Goal: Task Accomplishment & Management: Use online tool/utility

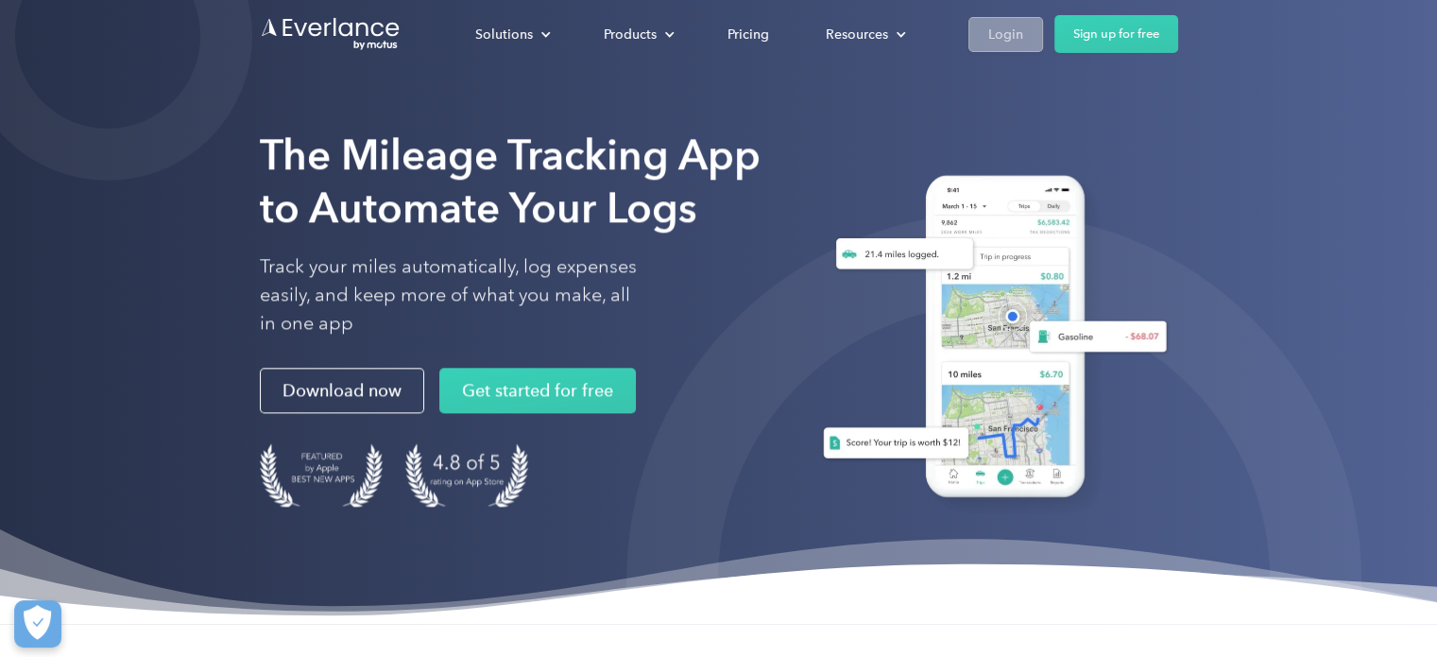
click at [1010, 37] on div "Login" at bounding box center [1005, 35] width 35 height 24
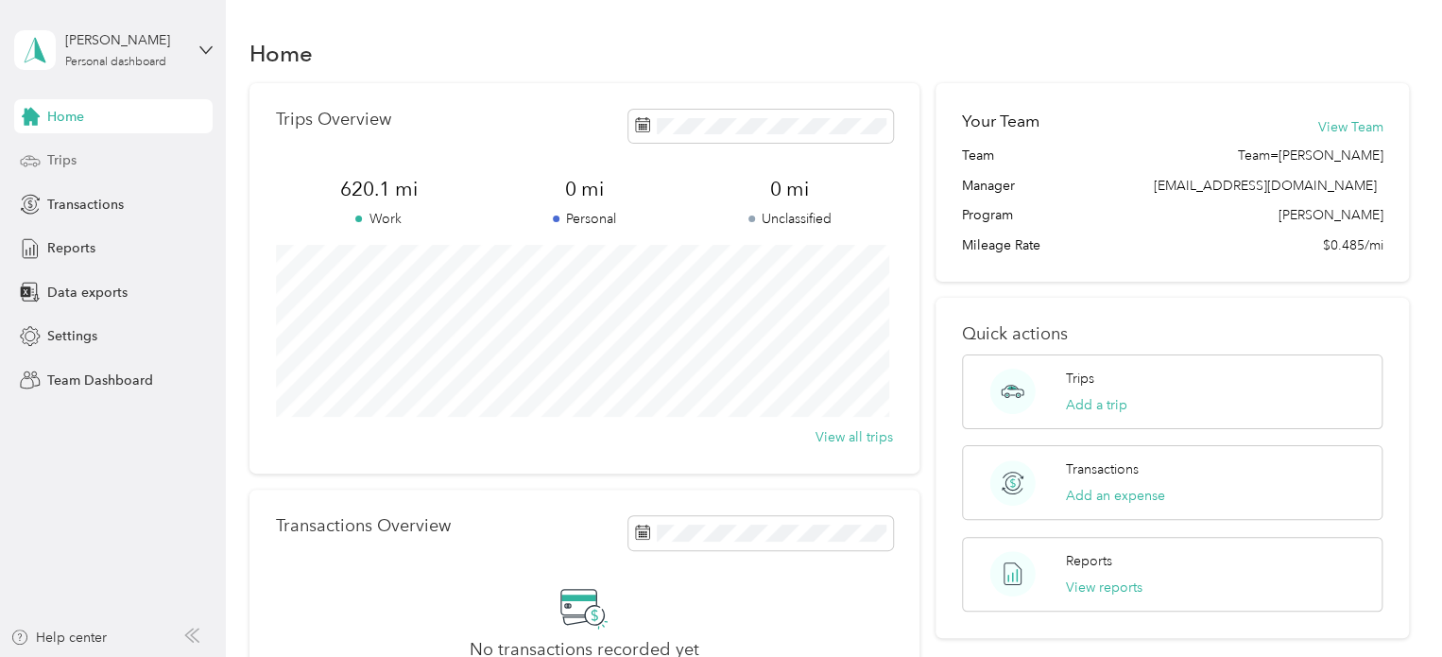
click at [141, 164] on div "Trips" at bounding box center [113, 161] width 198 height 34
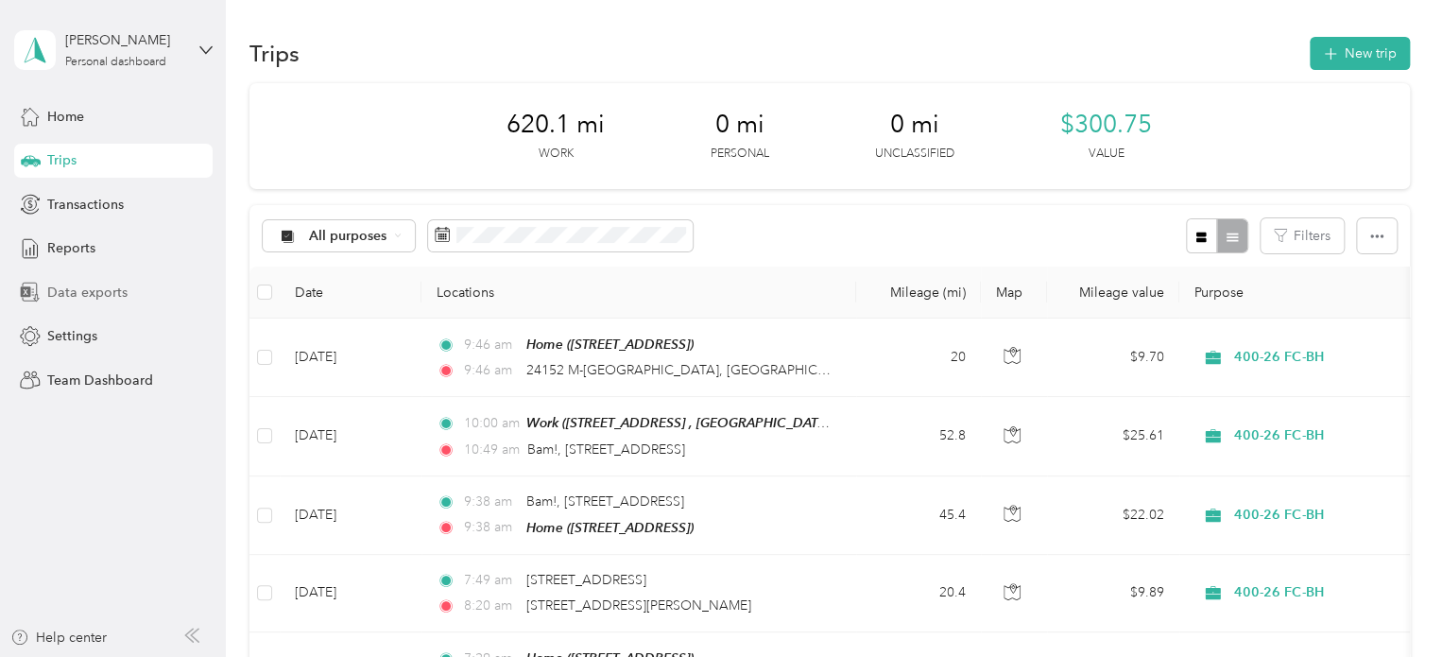
click at [107, 279] on div "Data exports" at bounding box center [113, 292] width 198 height 34
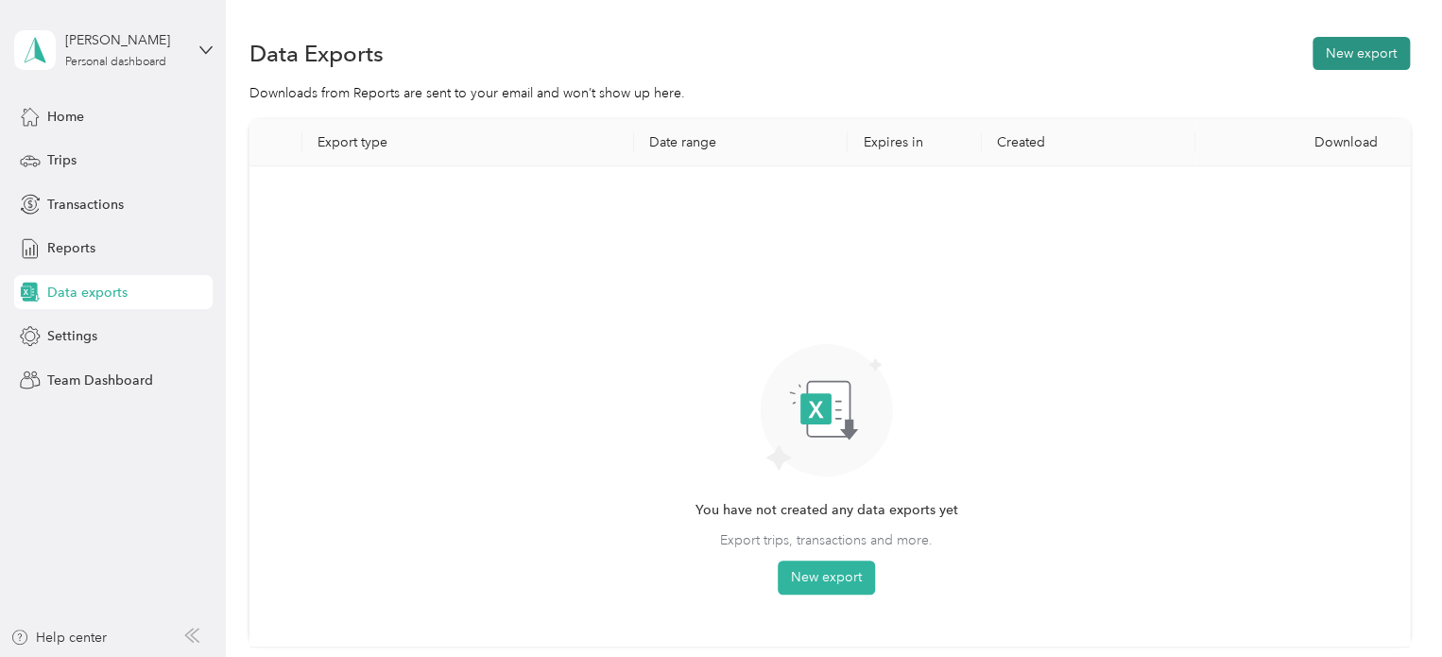
click at [1357, 51] on button "New export" at bounding box center [1361, 53] width 97 height 33
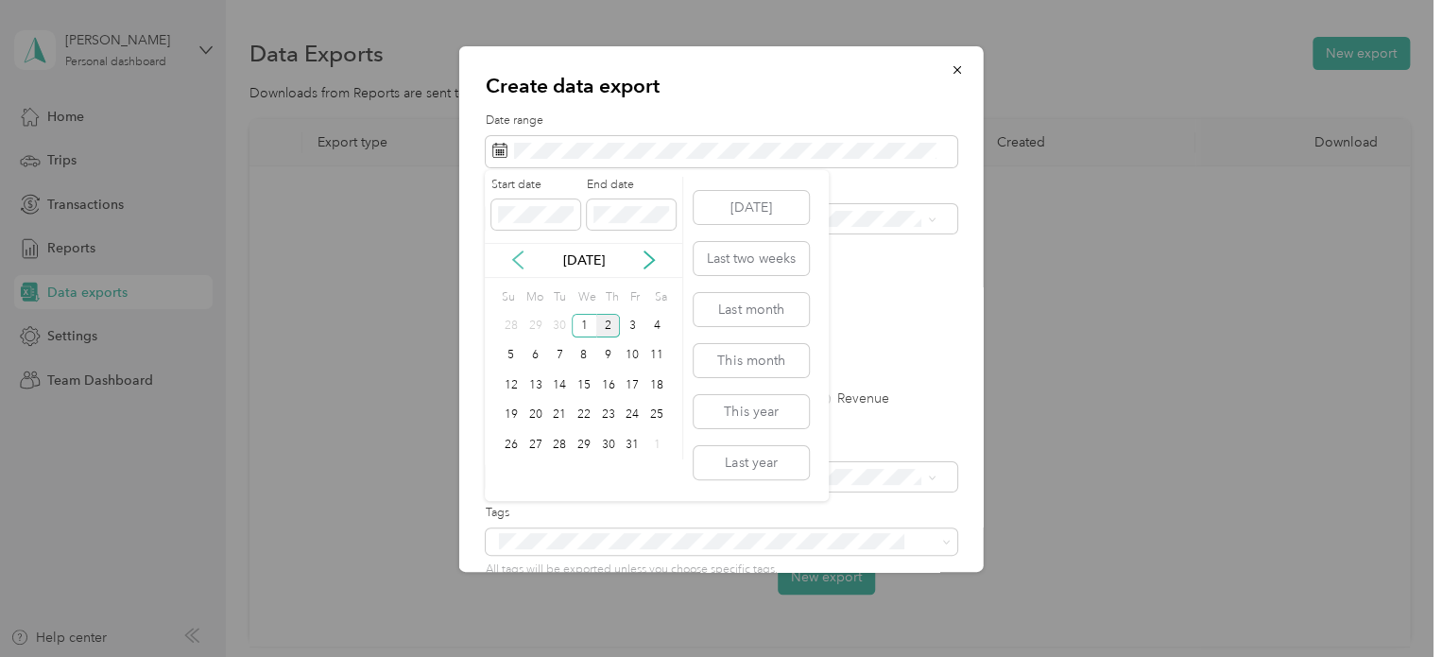
click at [522, 259] on icon at bounding box center [517, 259] width 19 height 19
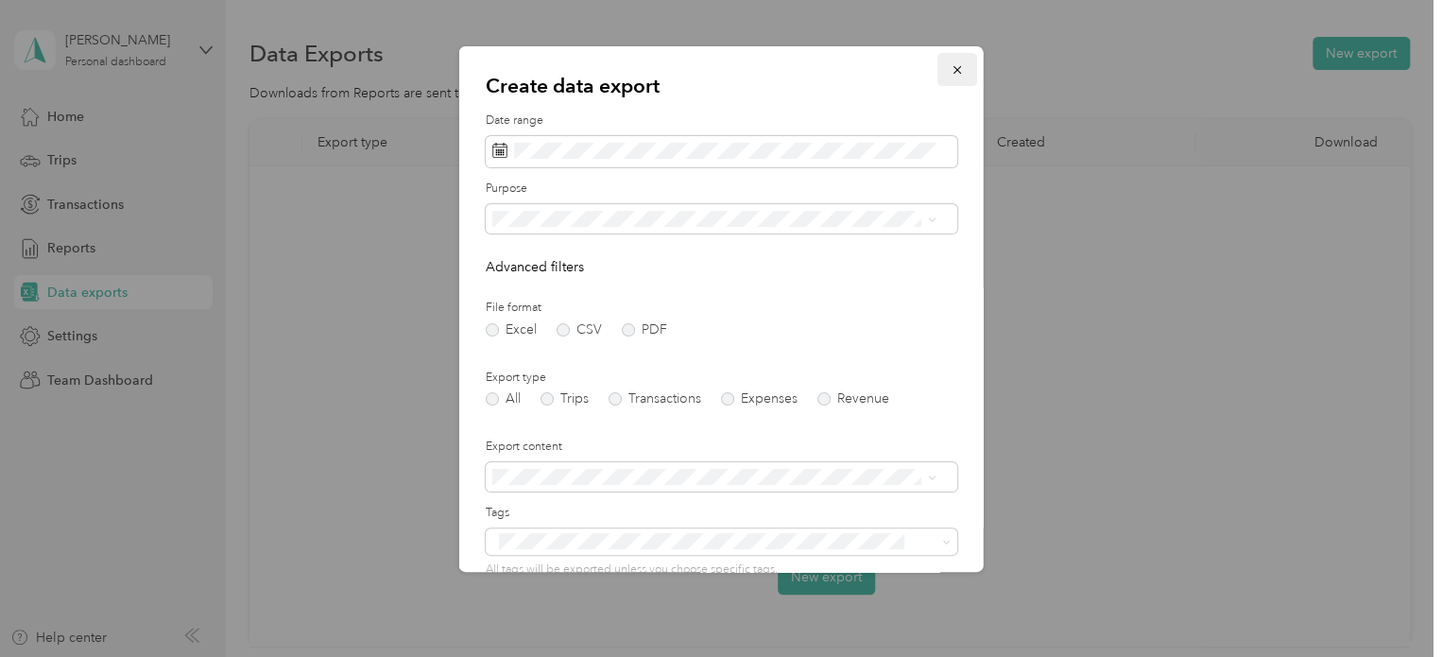
click at [951, 74] on icon "button" at bounding box center [957, 69] width 13 height 13
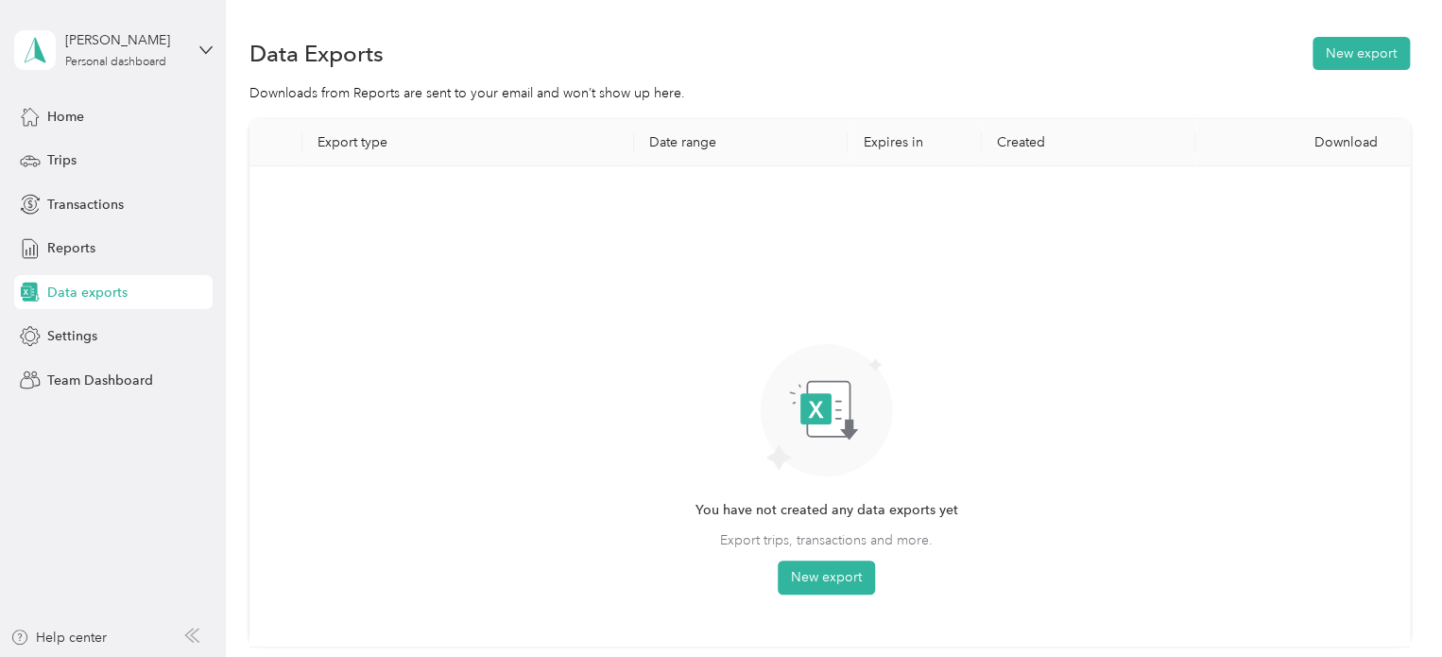
click at [193, 44] on div "Kayla Wieser Personal dashboard" at bounding box center [113, 50] width 198 height 66
click at [146, 140] on div "Team dashboard" at bounding box center [212, 149] width 371 height 33
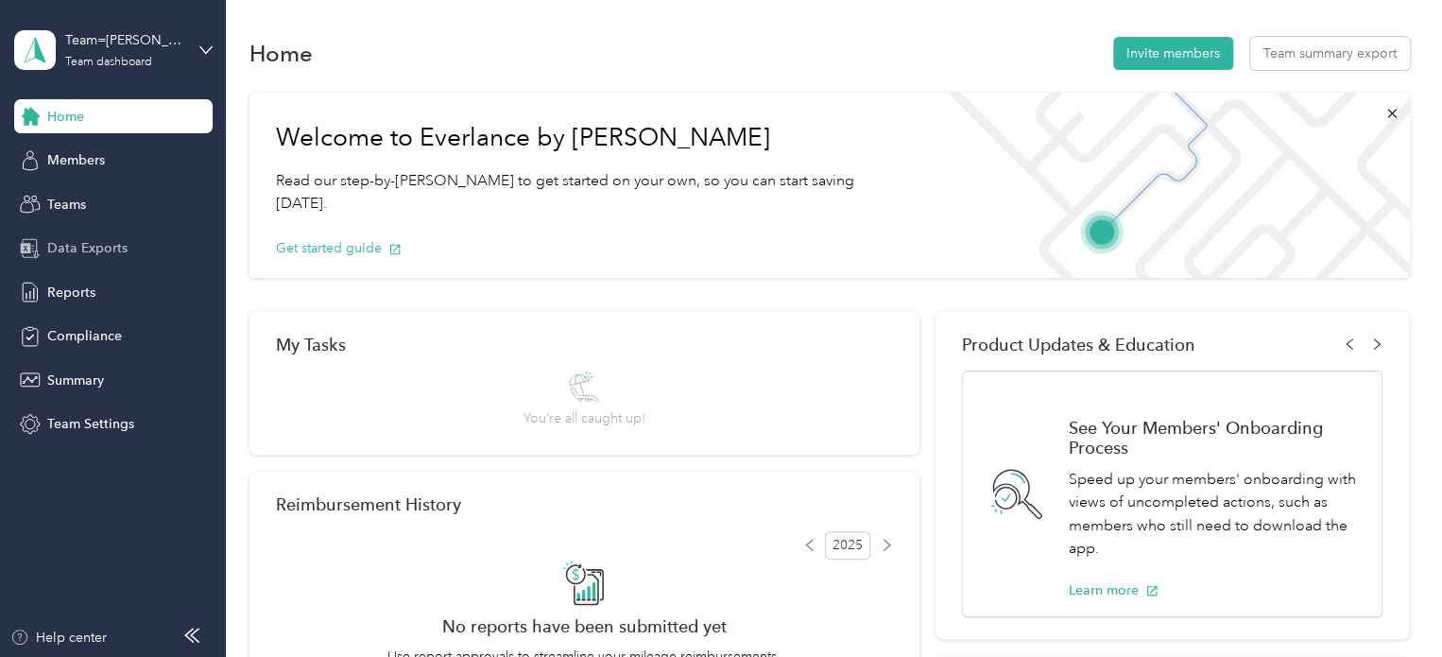
click at [90, 249] on span "Data Exports" at bounding box center [87, 248] width 80 height 20
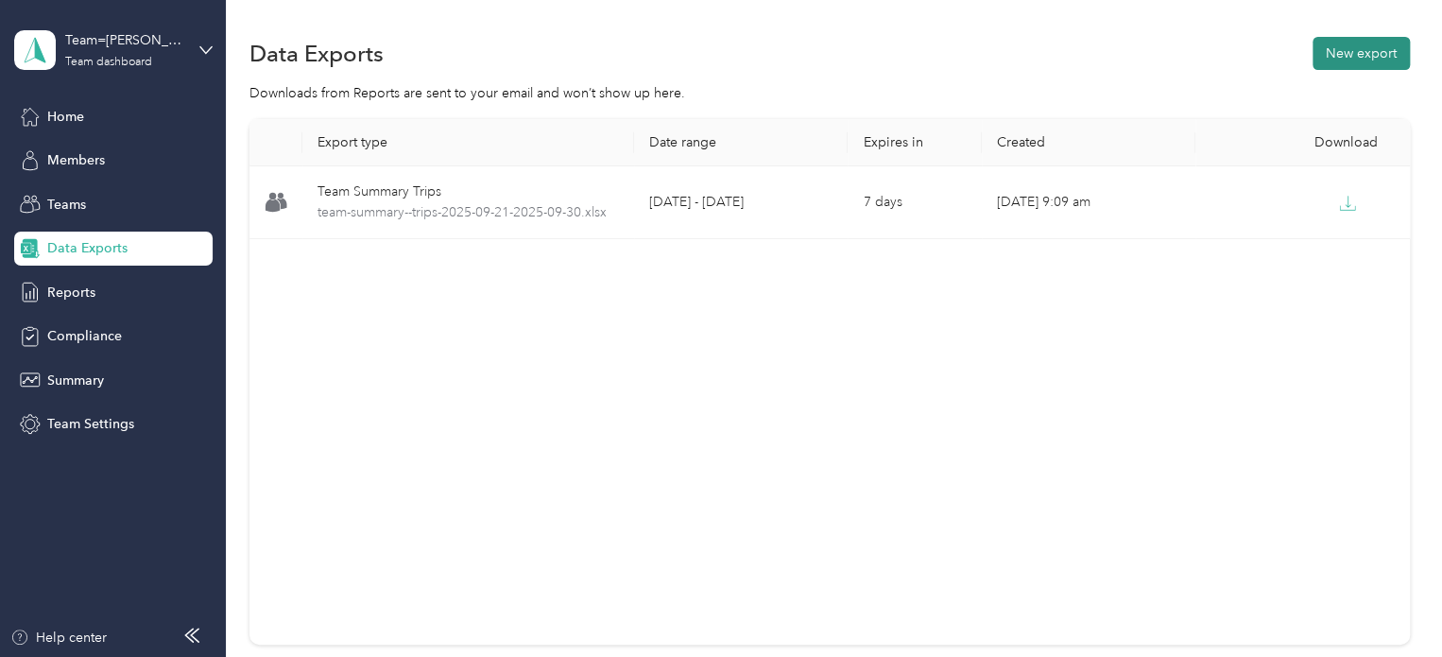
click at [1345, 60] on button "New export" at bounding box center [1361, 53] width 97 height 33
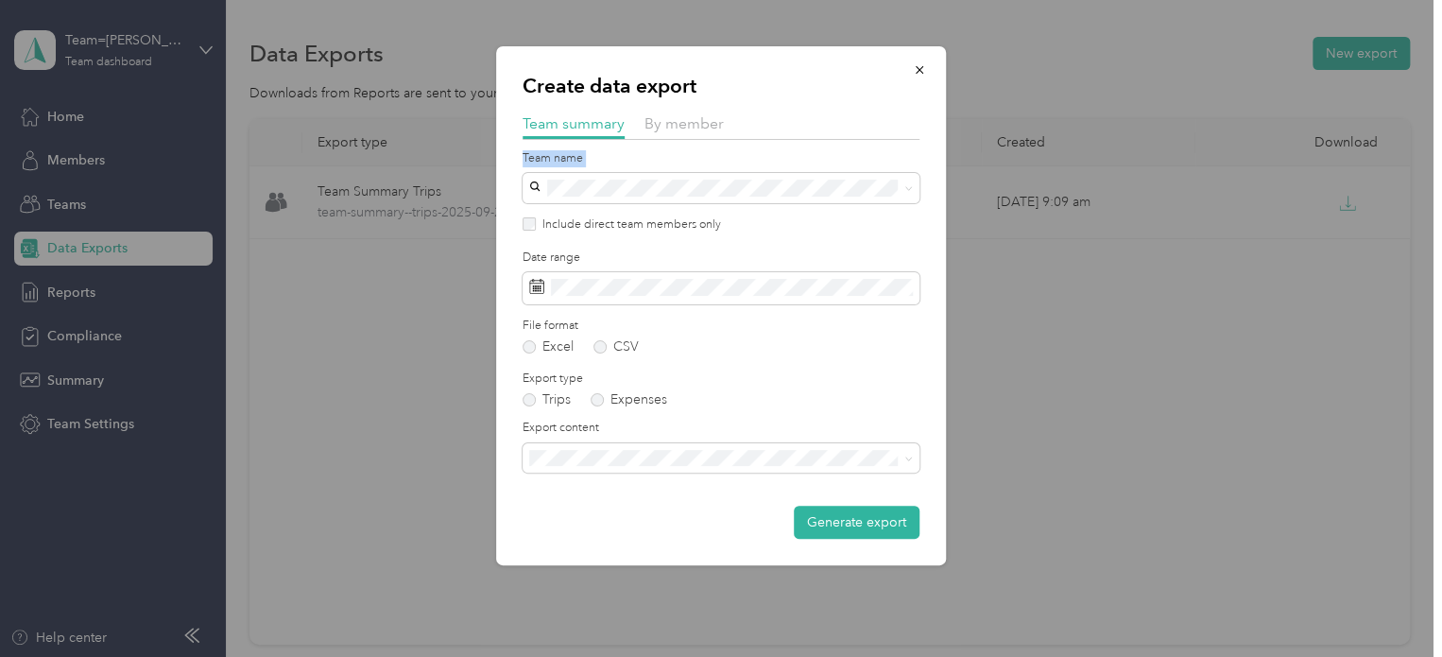
drag, startPoint x: 779, startPoint y: 59, endPoint x: 990, endPoint y: 189, distance: 248.6
click at [990, 189] on div "Create data export Team summary By member Team name Include direct team members…" at bounding box center [946, 308] width 450 height 524
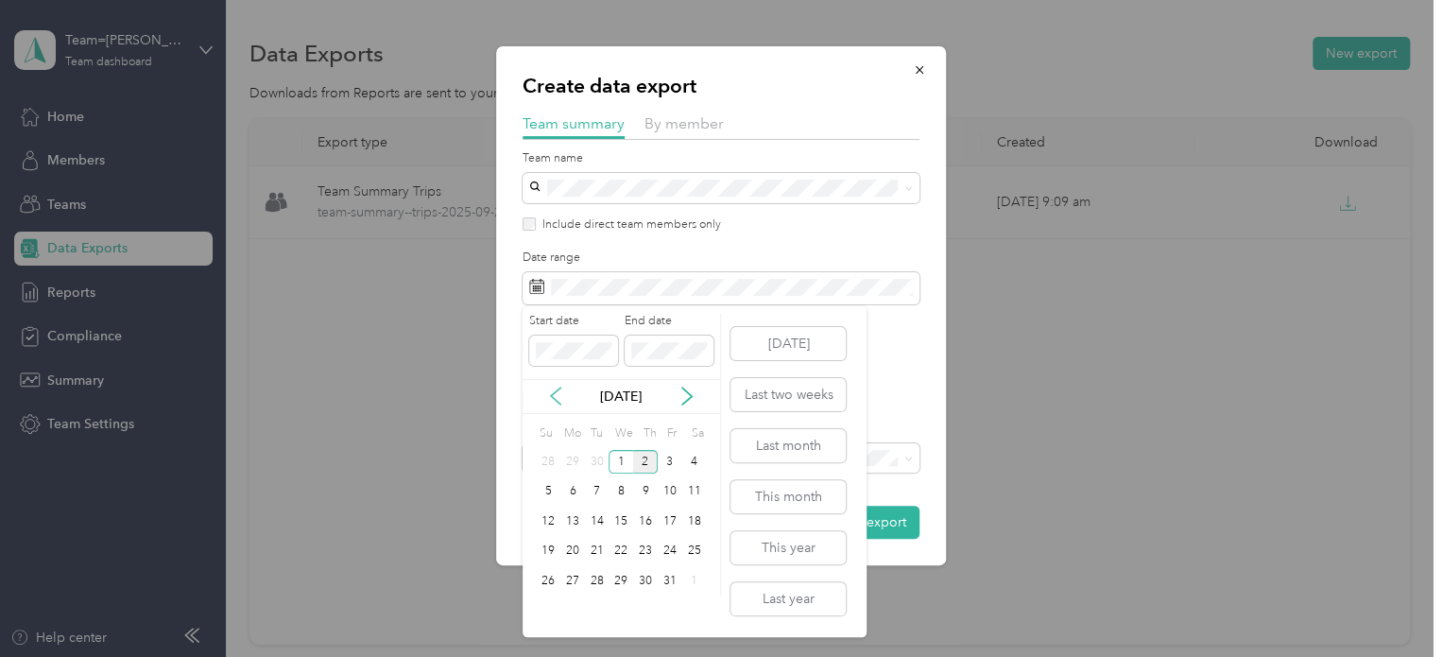
click at [556, 403] on icon at bounding box center [555, 396] width 19 height 19
click at [548, 553] on div "21" at bounding box center [548, 552] width 25 height 24
click at [598, 577] on div "30" at bounding box center [597, 581] width 25 height 24
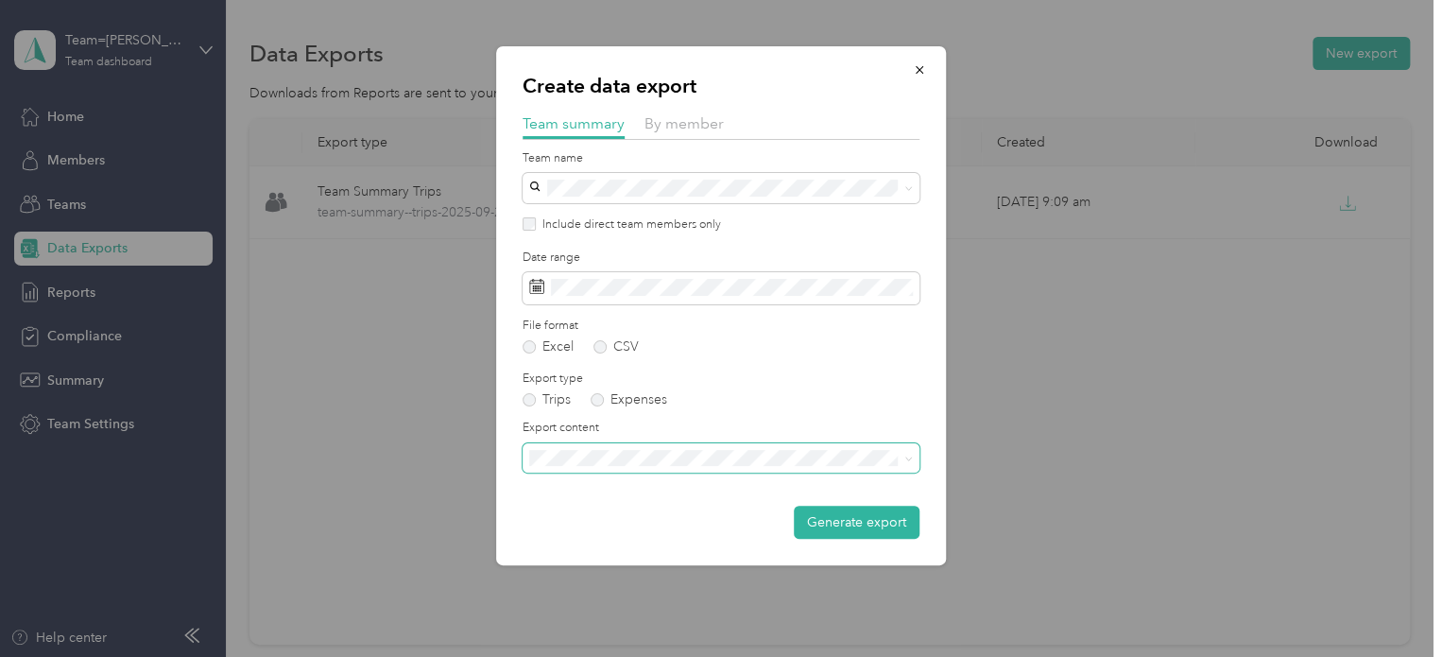
click at [672, 466] on span at bounding box center [721, 458] width 397 height 30
click at [674, 524] on li "Summary and full trips list" at bounding box center [721, 513] width 397 height 33
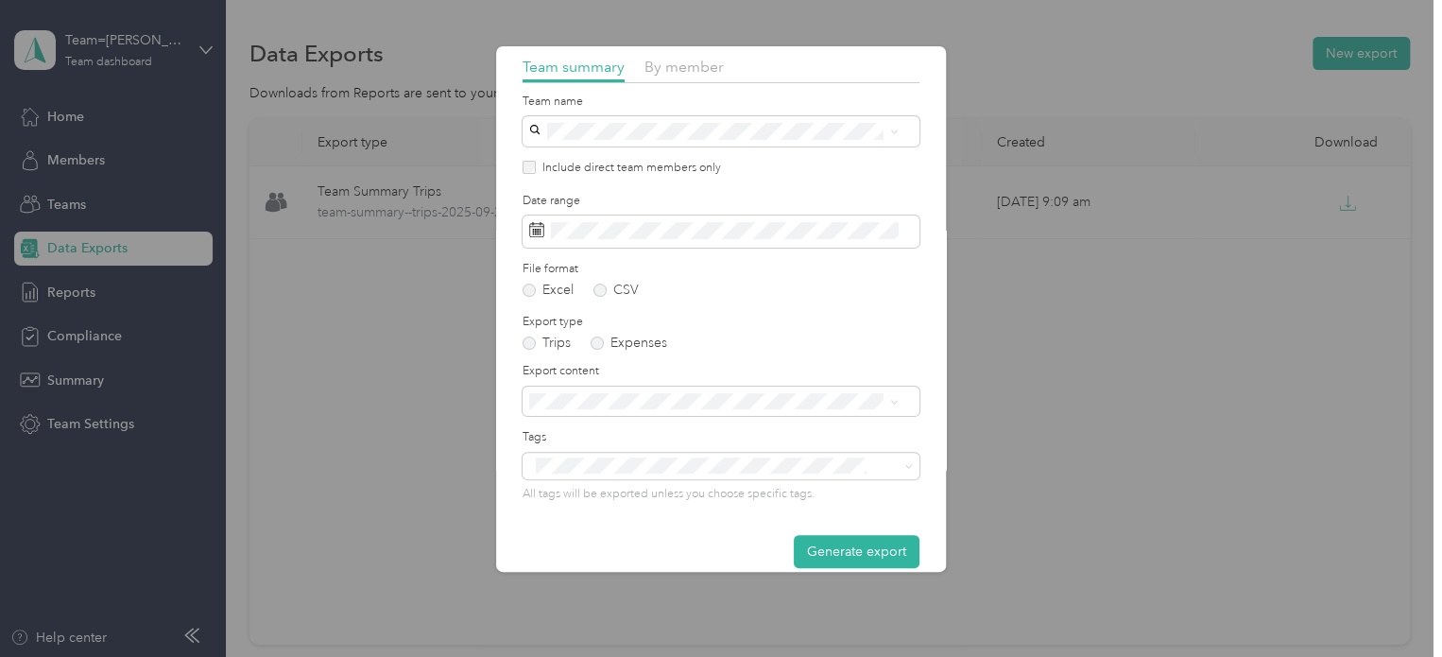
scroll to position [79, 0]
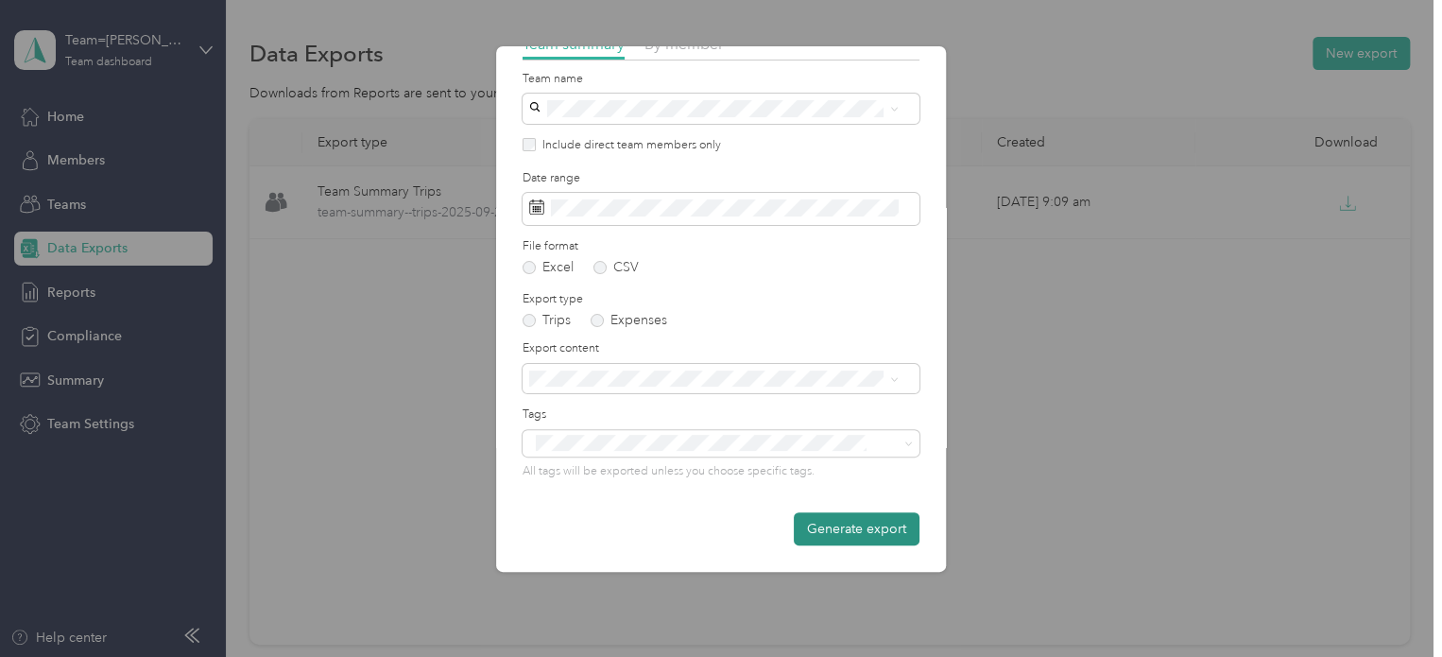
click at [838, 533] on button "Generate export" at bounding box center [857, 528] width 126 height 33
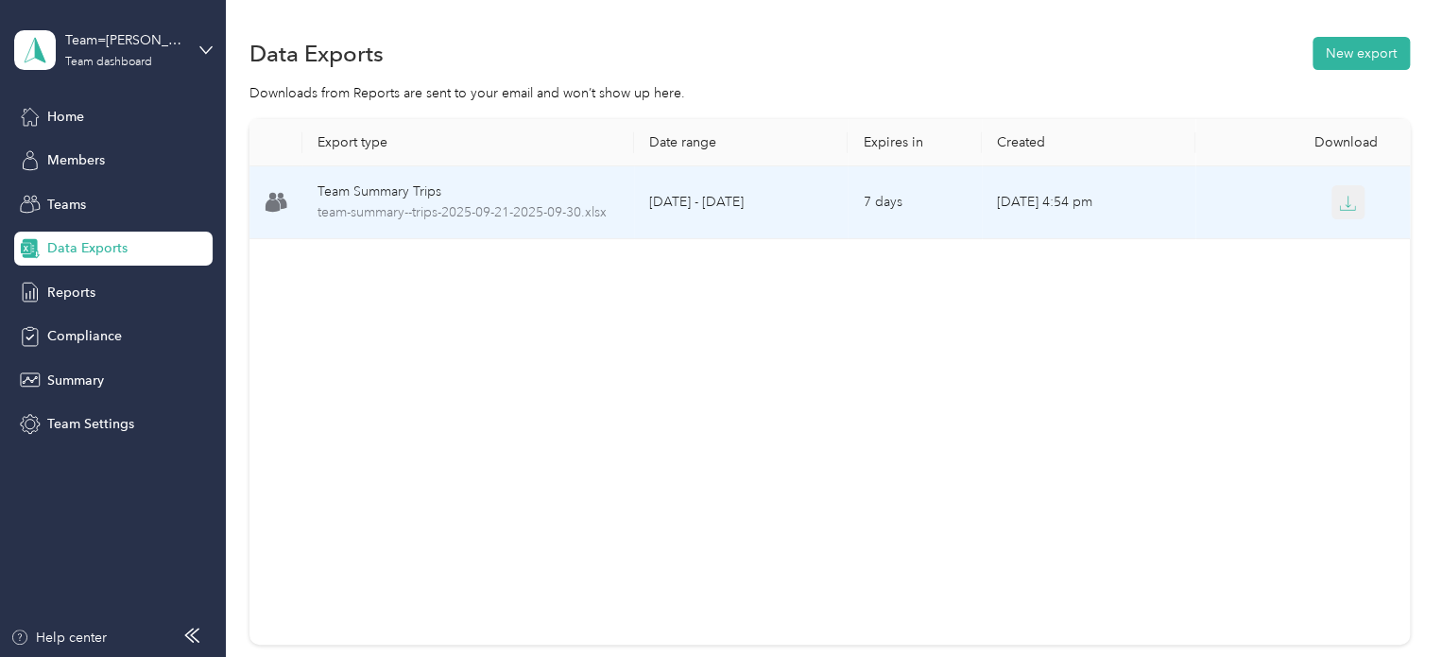
click at [1353, 201] on button "button" at bounding box center [1349, 202] width 34 height 34
